Goal: Transaction & Acquisition: Purchase product/service

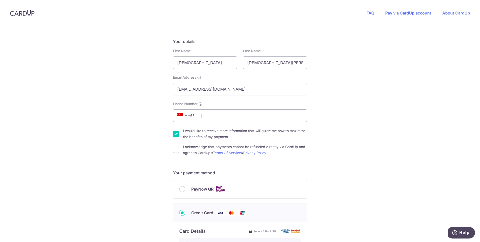
scroll to position [72, 0]
click at [227, 120] on input "Phone Number" at bounding box center [240, 117] width 134 height 13
type input "93380722"
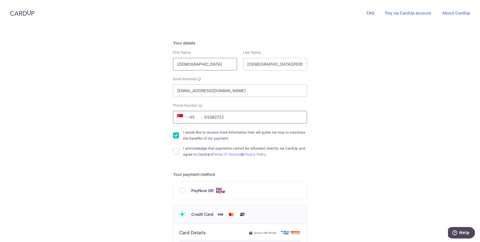
type input "Pikkarra"
type input "[PERSON_NAME]"
type input "570141"
type input "[STREET_ADDRESS]"
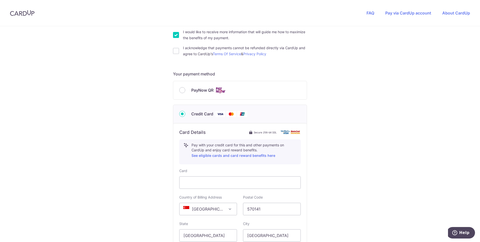
scroll to position [247, 0]
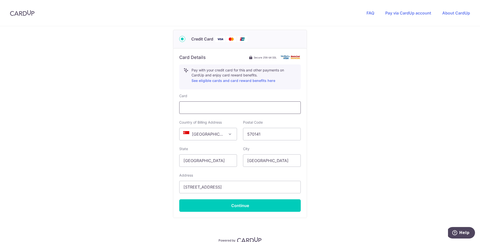
click at [241, 111] on div at bounding box center [240, 108] width 122 height 13
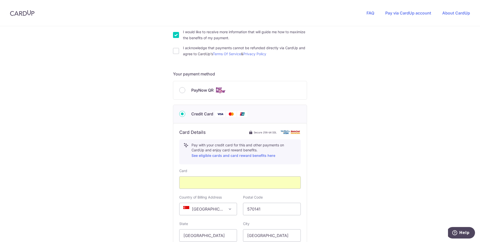
scroll to position [272, 0]
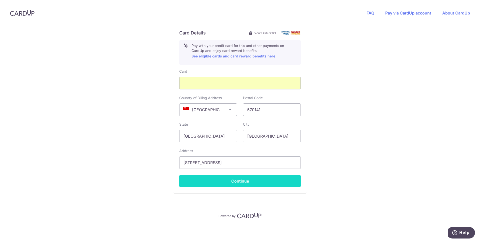
click at [235, 184] on button "Continue" at bounding box center [240, 181] width 122 height 13
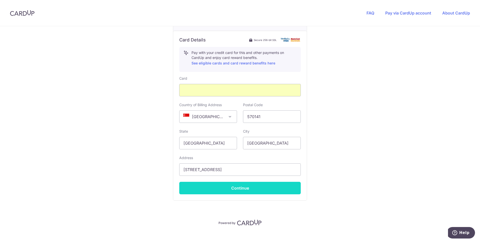
scroll to position [89, 0]
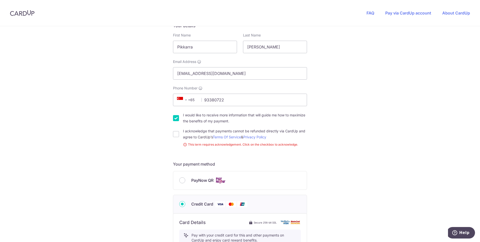
click at [175, 140] on div "I acknowledge that payments cannot be refunded directly via CardUp and agree to…" at bounding box center [240, 134] width 134 height 12
click at [175, 136] on input "I acknowledge that payments cannot be refunded directly via CardUp and agree to…" at bounding box center [176, 134] width 6 height 6
checkbox input "true"
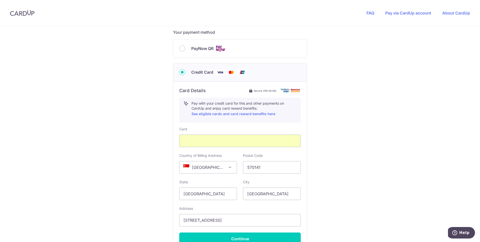
scroll to position [272, 0]
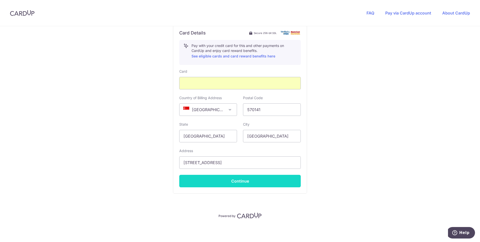
click at [229, 182] on button "Continue" at bounding box center [240, 181] width 122 height 13
type input "**** 5723"
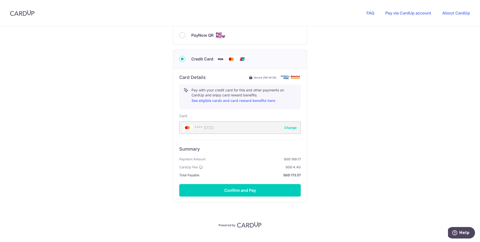
scroll to position [237, 0]
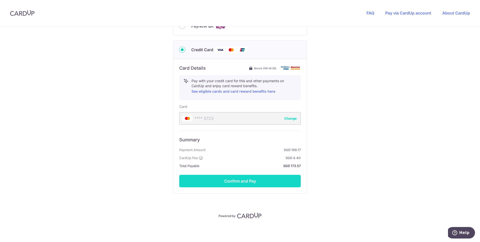
click at [222, 182] on button "Confirm and Pay" at bounding box center [240, 181] width 122 height 13
